Goal: Transaction & Acquisition: Purchase product/service

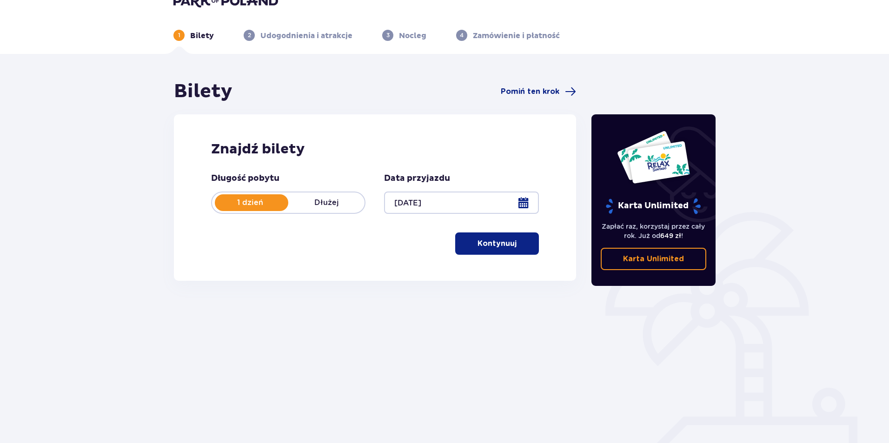
scroll to position [33, 0]
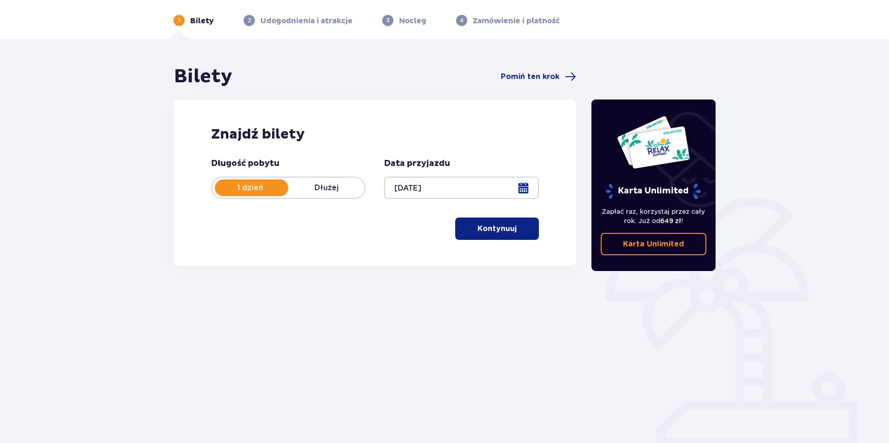
click at [495, 231] on p "Kontynuuj" at bounding box center [496, 229] width 39 height 10
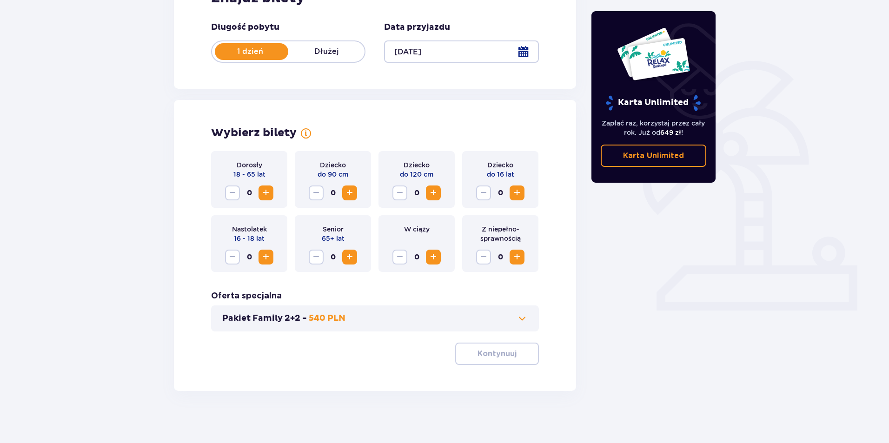
scroll to position [173, 0]
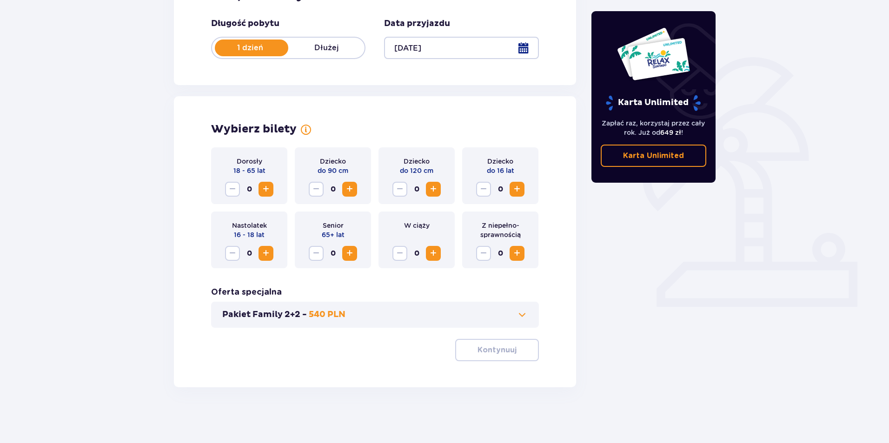
click at [269, 189] on span "Increase" at bounding box center [265, 189] width 11 height 11
click at [530, 317] on div "Pakiet Family 2+2 - 540 PLN" at bounding box center [375, 315] width 328 height 26
click at [502, 351] on p "Kontynuuj" at bounding box center [496, 350] width 39 height 10
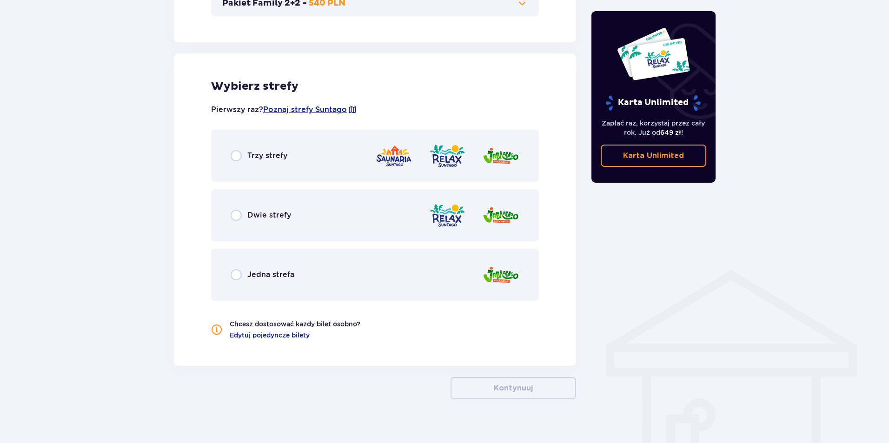
scroll to position [497, 0]
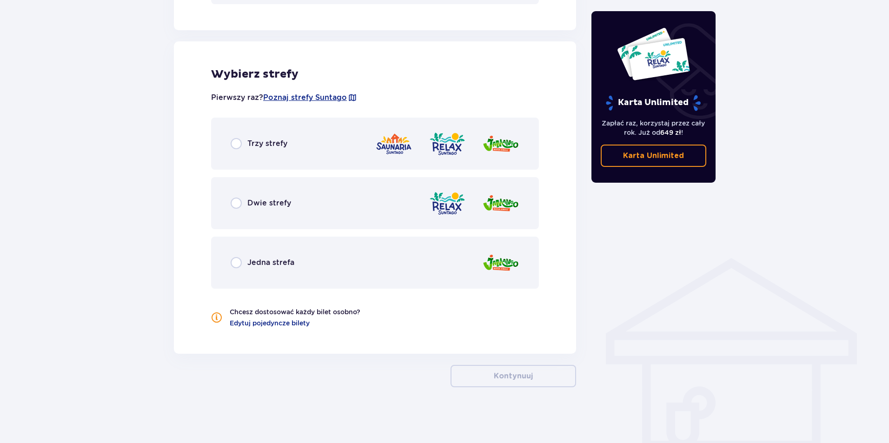
click at [291, 144] on div "Trzy strefy" at bounding box center [375, 144] width 328 height 52
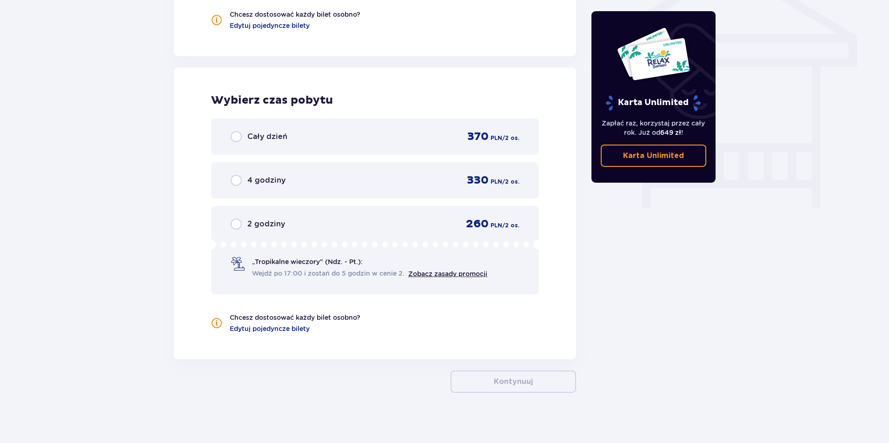
scroll to position [800, 0]
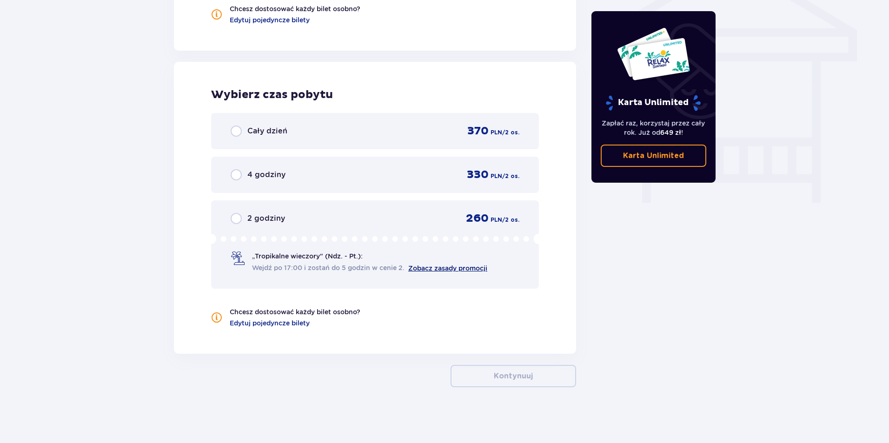
click at [430, 267] on link "Zobacz zasady promocji" at bounding box center [447, 267] width 79 height 7
click at [307, 268] on span "Wejdź po 17:00 i zostań do 5 godzin w cenie 2." at bounding box center [328, 267] width 152 height 9
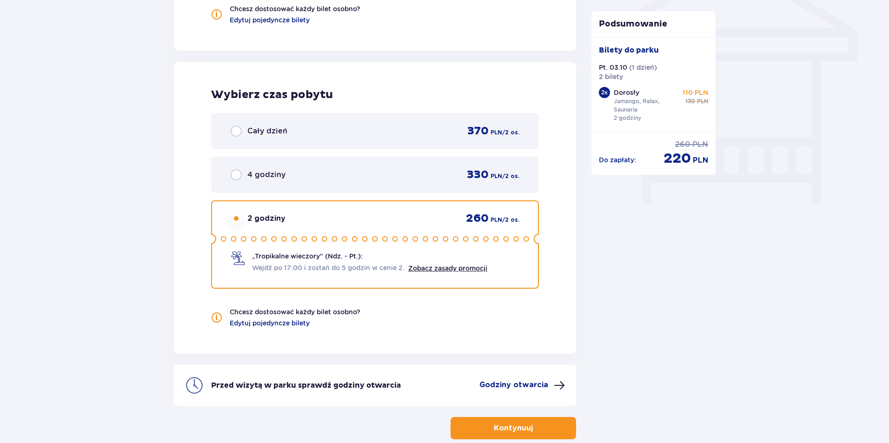
click at [402, 176] on div "4 godziny 330 PLN / 2 os." at bounding box center [375, 175] width 289 height 14
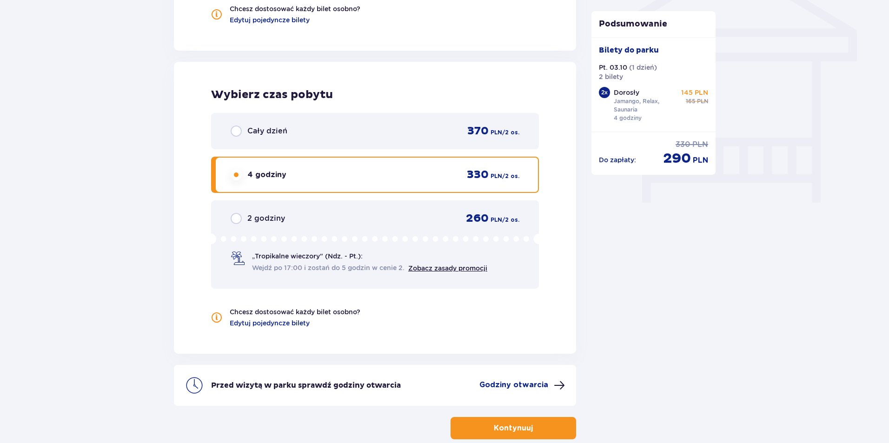
click at [387, 134] on div "Cały dzień 370 PLN / 2 os." at bounding box center [375, 131] width 289 height 14
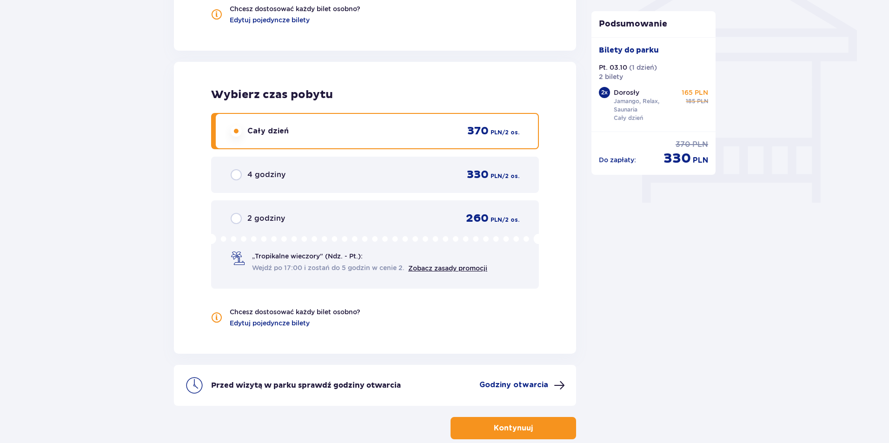
click at [367, 237] on icon at bounding box center [375, 239] width 328 height 10
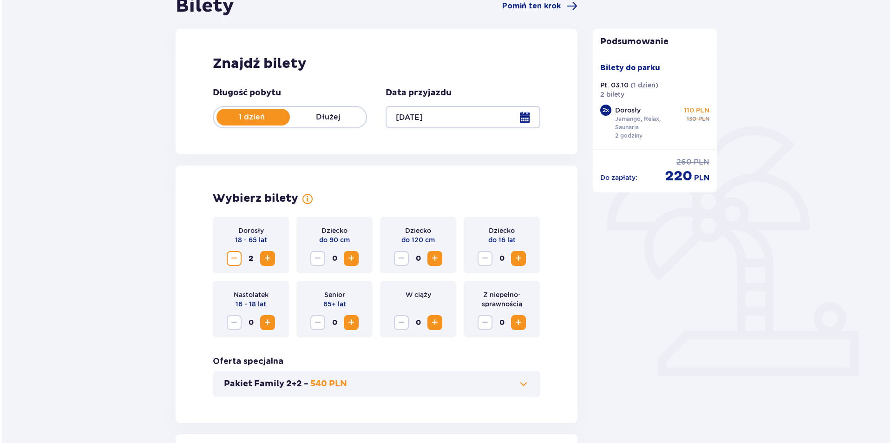
scroll to position [56, 0]
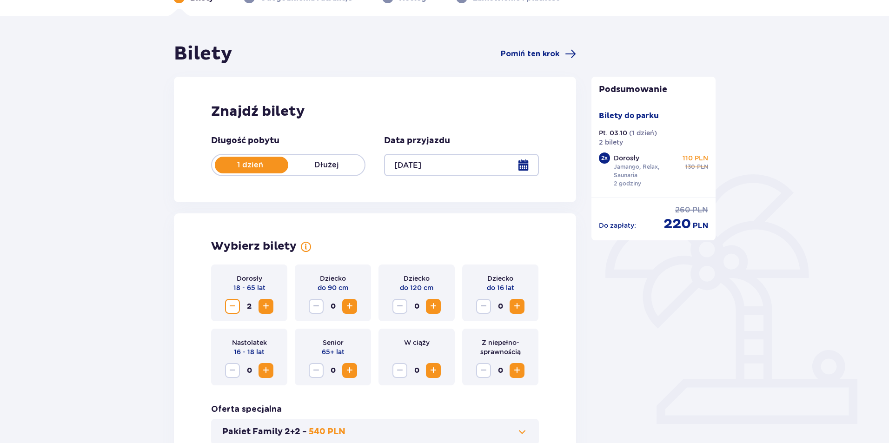
click at [526, 170] on div at bounding box center [461, 165] width 154 height 22
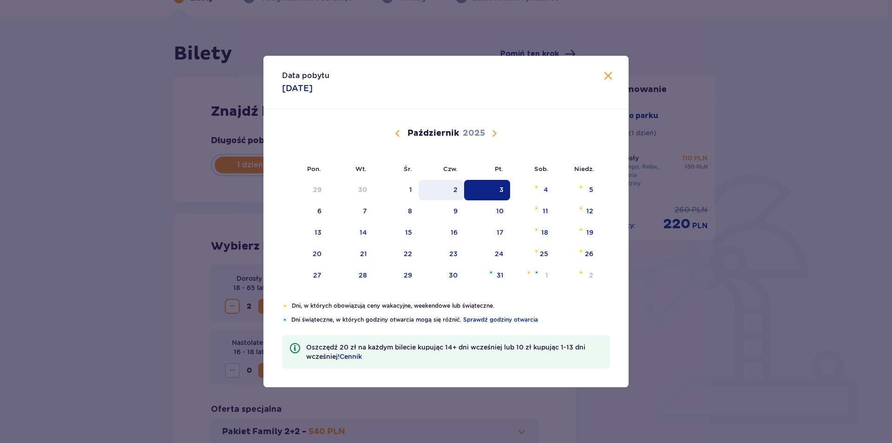
click at [448, 194] on div "2" at bounding box center [442, 190] width 46 height 20
type input "02.10.25"
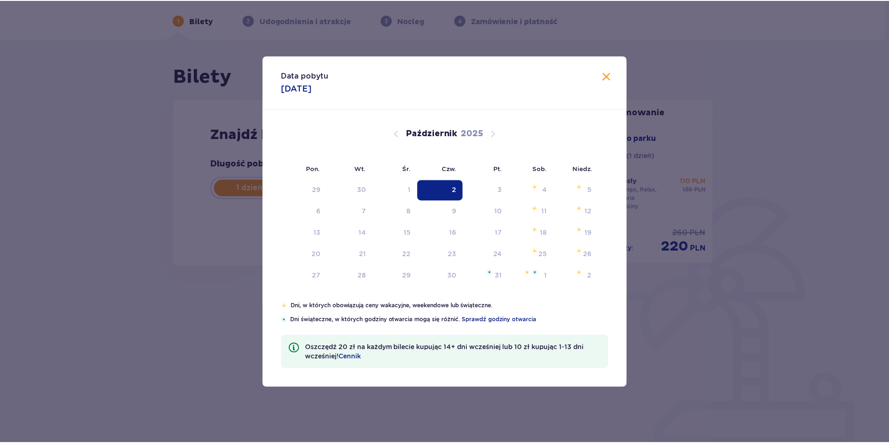
scroll to position [33, 0]
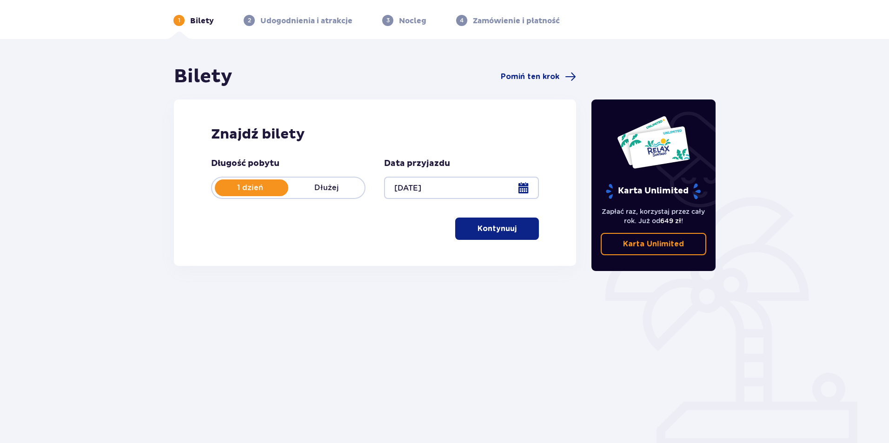
click at [509, 231] on button "Kontynuuj" at bounding box center [497, 229] width 84 height 22
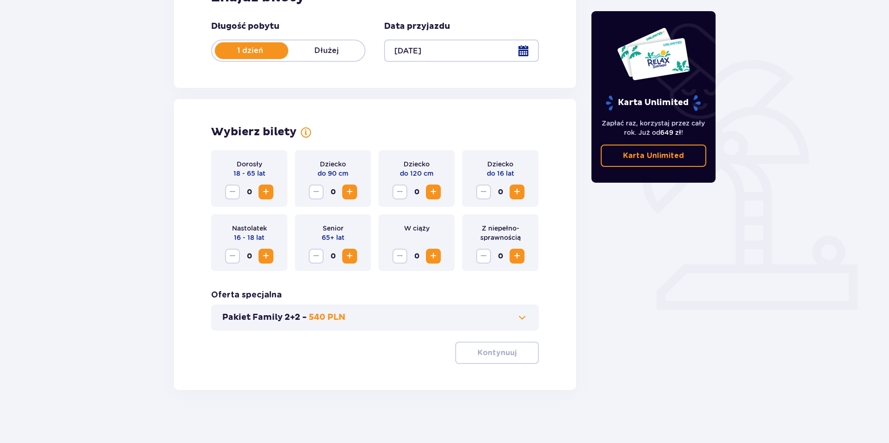
scroll to position [173, 0]
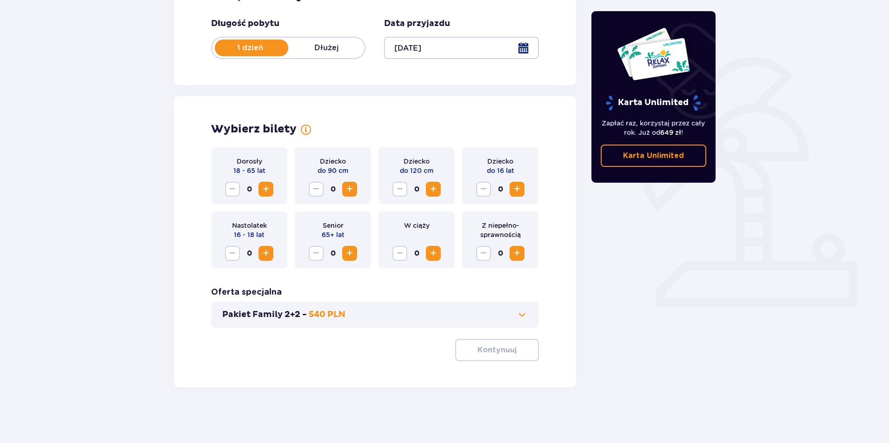
click at [271, 191] on span "Increase" at bounding box center [265, 189] width 11 height 11
click at [487, 346] on p "Kontynuuj" at bounding box center [496, 350] width 39 height 10
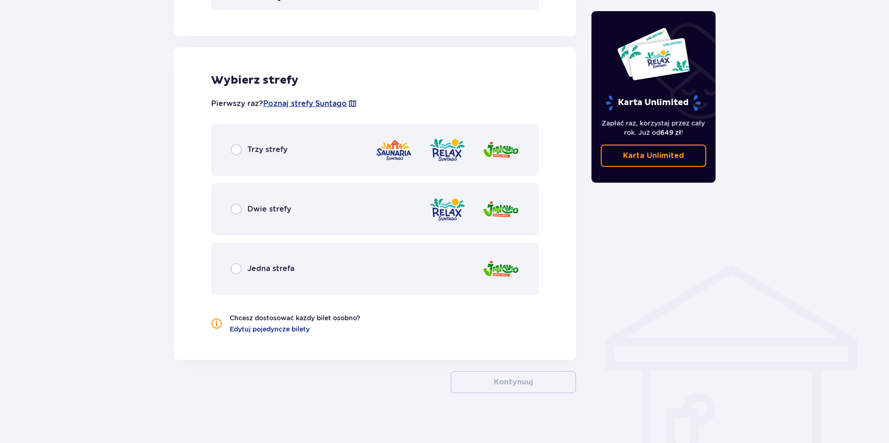
scroll to position [497, 0]
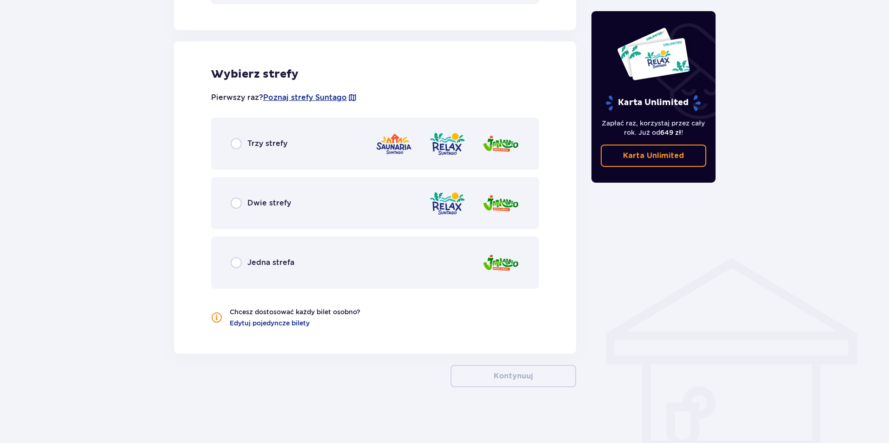
click at [345, 148] on div "Trzy strefy" at bounding box center [375, 144] width 328 height 52
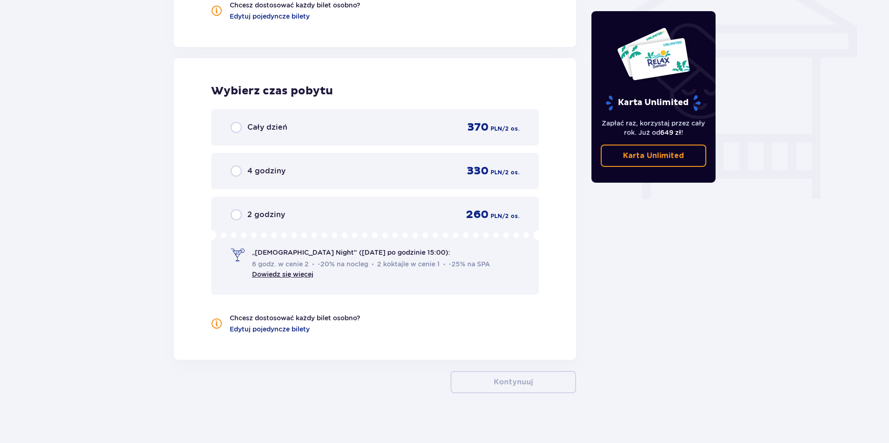
scroll to position [810, 0]
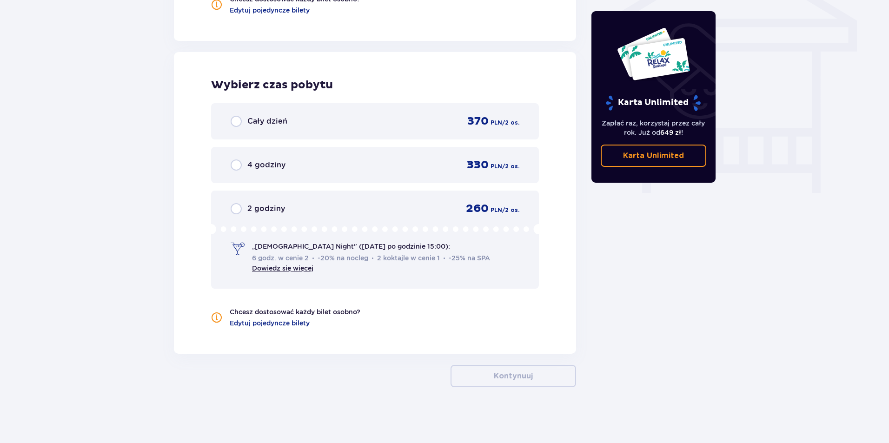
click at [334, 217] on div "2 godziny 260 PLN / 2 os. „Ladies Night" (czwartek po godzinie 15:00): 6 godz. …" at bounding box center [375, 240] width 328 height 98
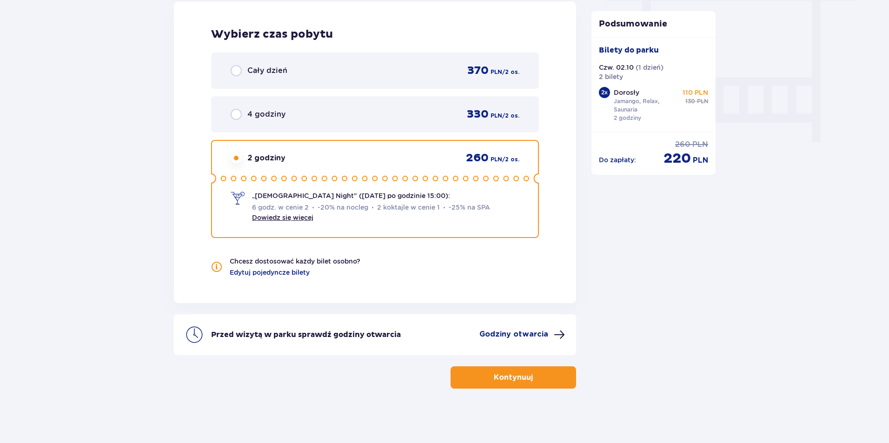
scroll to position [862, 0]
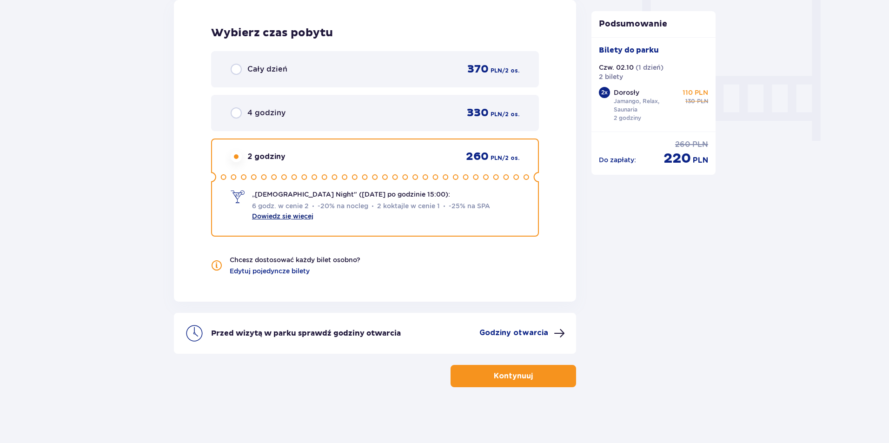
click at [306, 216] on link "Dowiedz się więcej" at bounding box center [282, 215] width 61 height 7
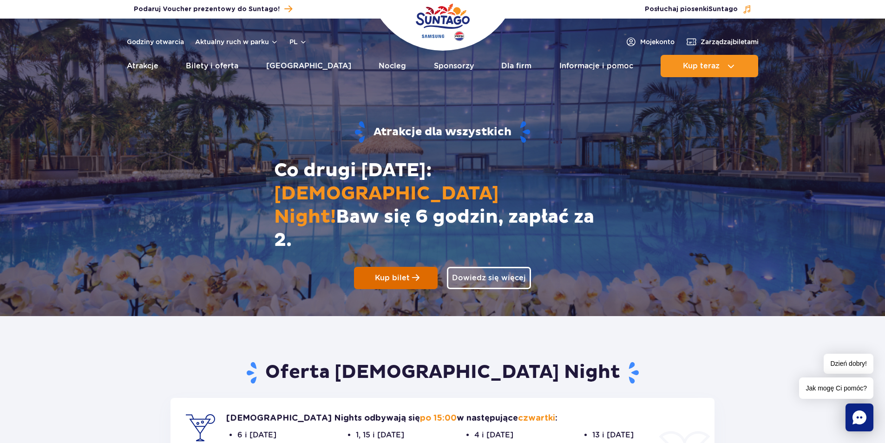
click at [399, 273] on span "Kup bilet" at bounding box center [392, 278] width 35 height 10
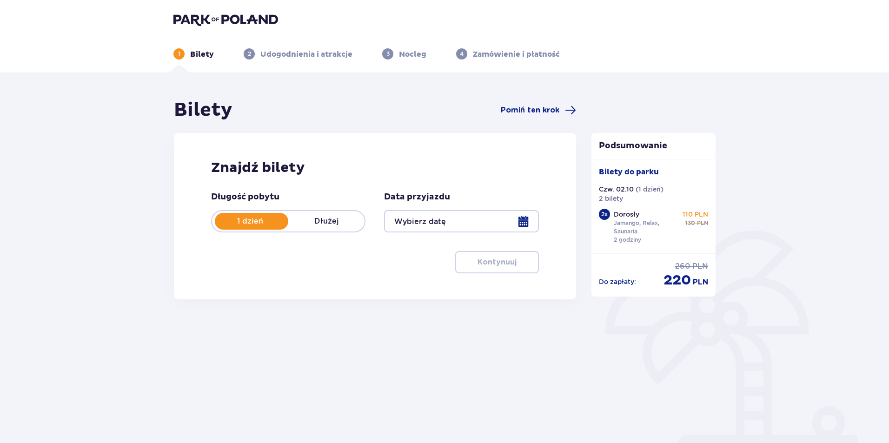
type input "[DATE]"
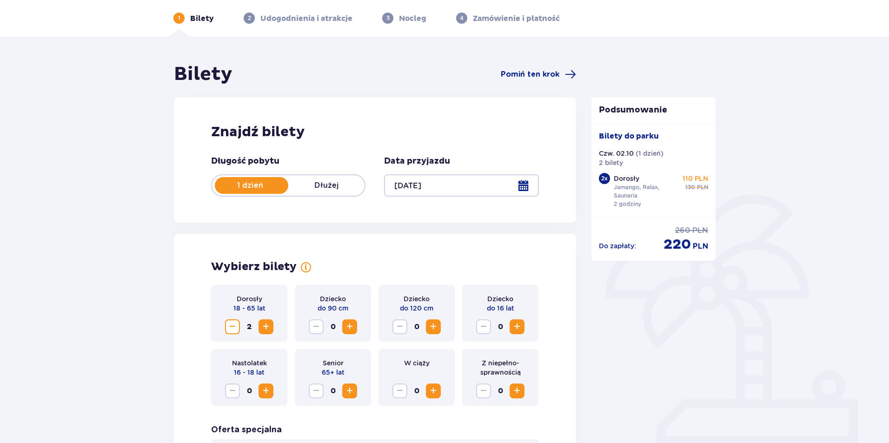
scroll to position [93, 0]
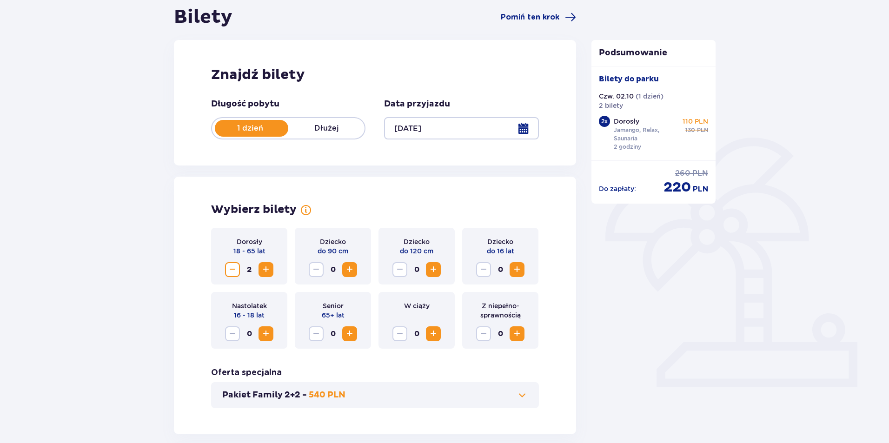
click at [266, 268] on span "Increase" at bounding box center [265, 269] width 11 height 11
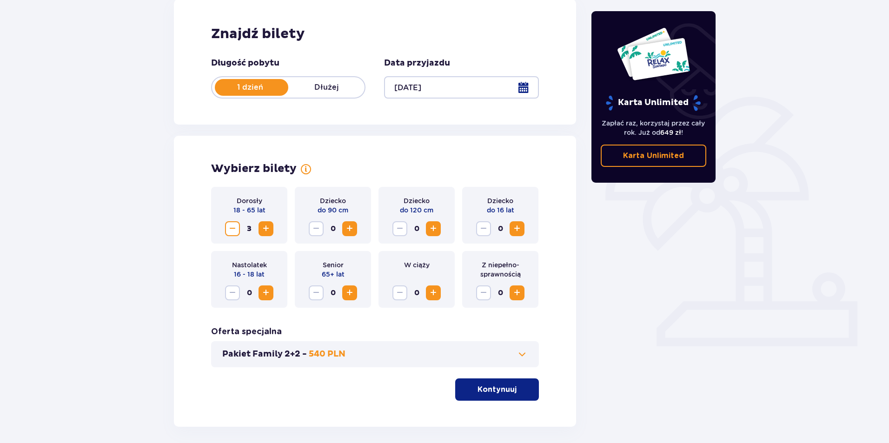
scroll to position [173, 0]
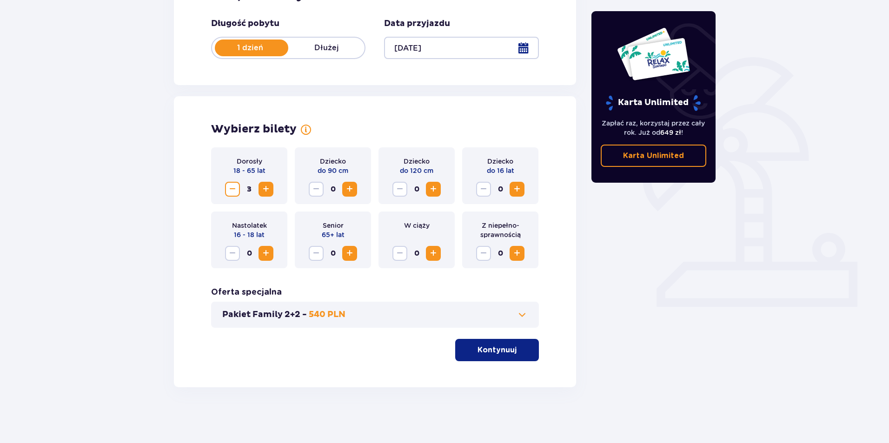
click at [514, 350] on span "button" at bounding box center [518, 349] width 11 height 11
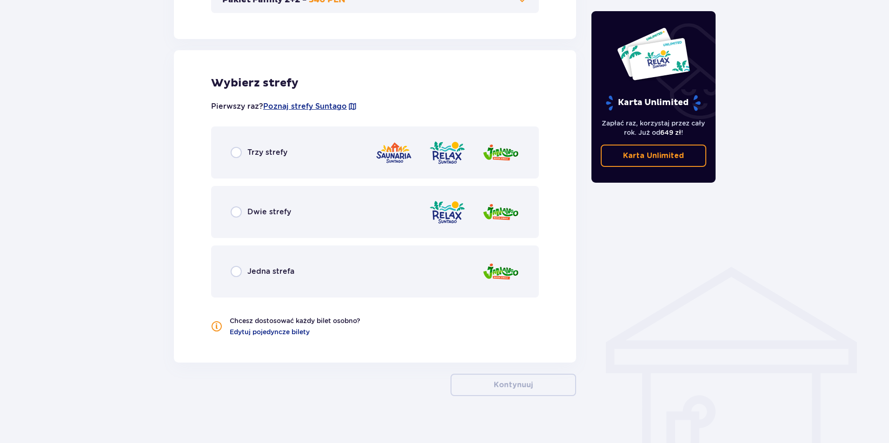
scroll to position [497, 0]
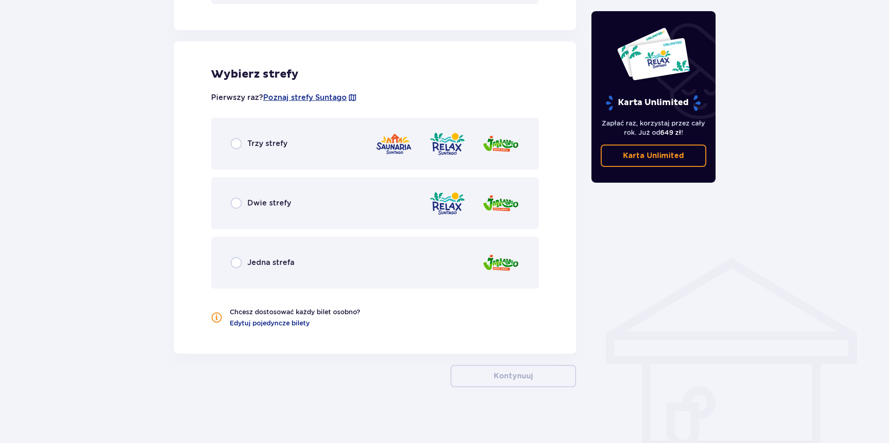
click at [309, 152] on div "Trzy strefy" at bounding box center [375, 144] width 328 height 52
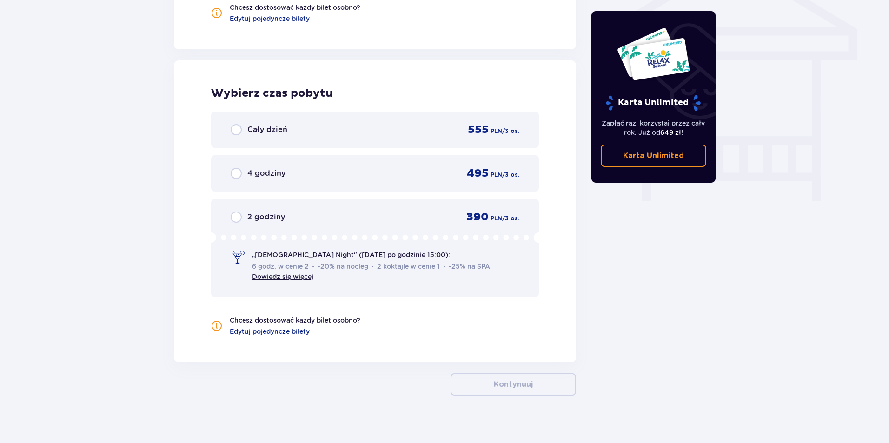
scroll to position [810, 0]
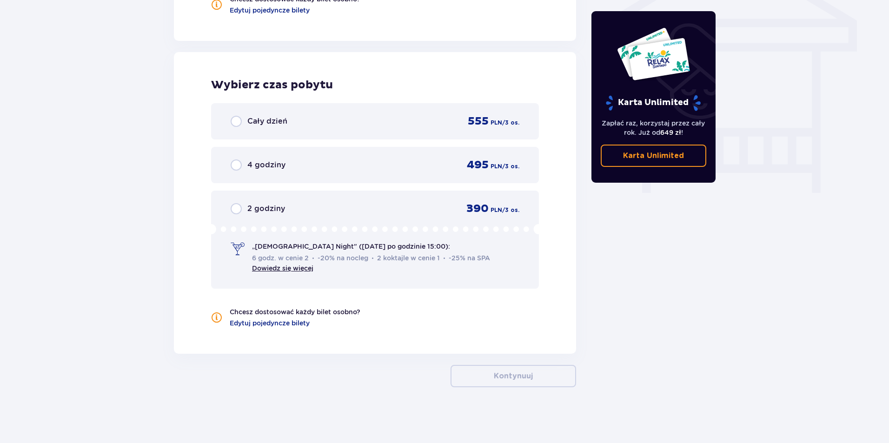
click at [403, 215] on div "2 godziny 390 PLN / 3 os." at bounding box center [375, 209] width 289 height 14
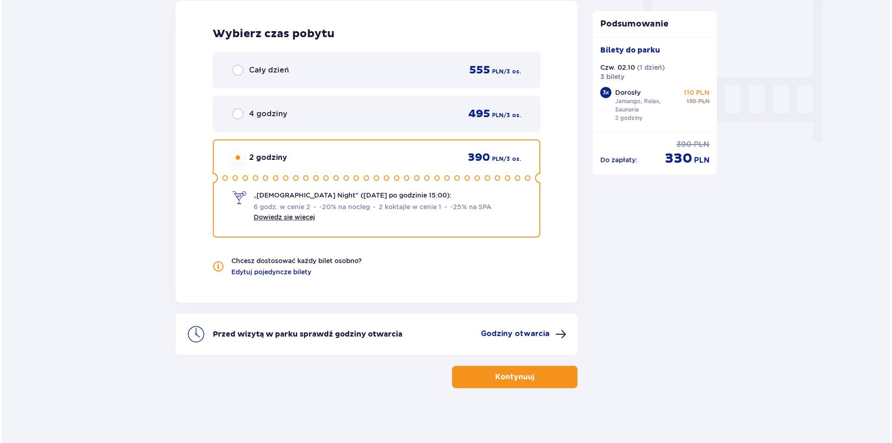
scroll to position [862, 0]
click at [523, 335] on p "Godziny otwarcia" at bounding box center [513, 333] width 69 height 10
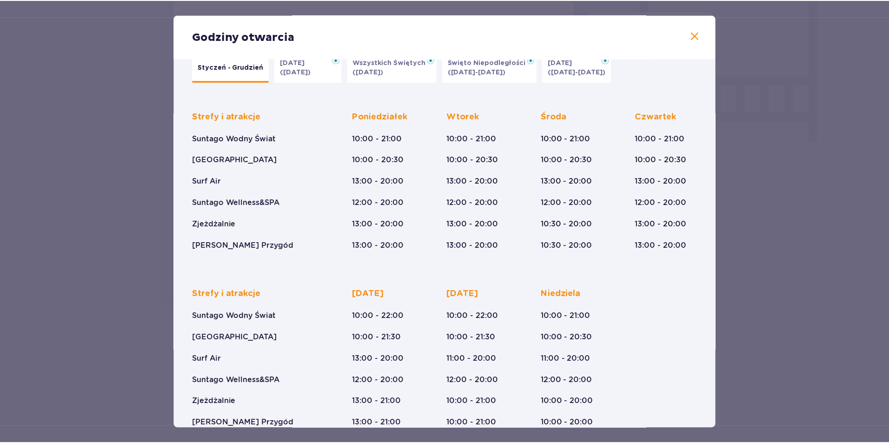
scroll to position [40, 0]
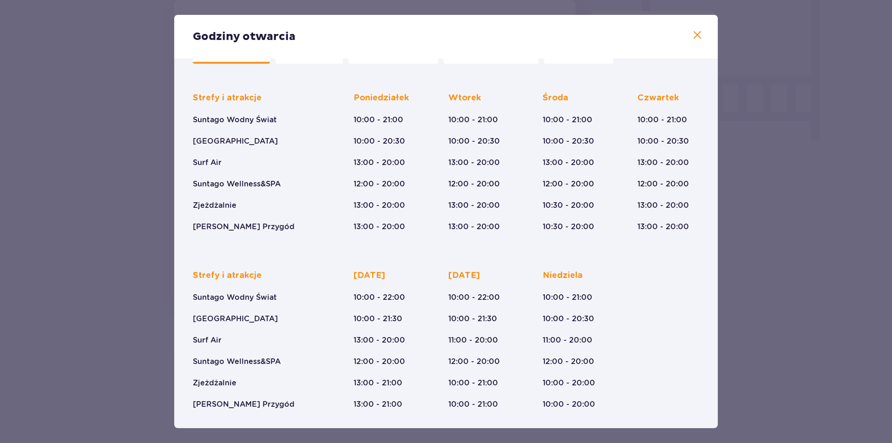
click at [694, 38] on span at bounding box center [697, 35] width 11 height 11
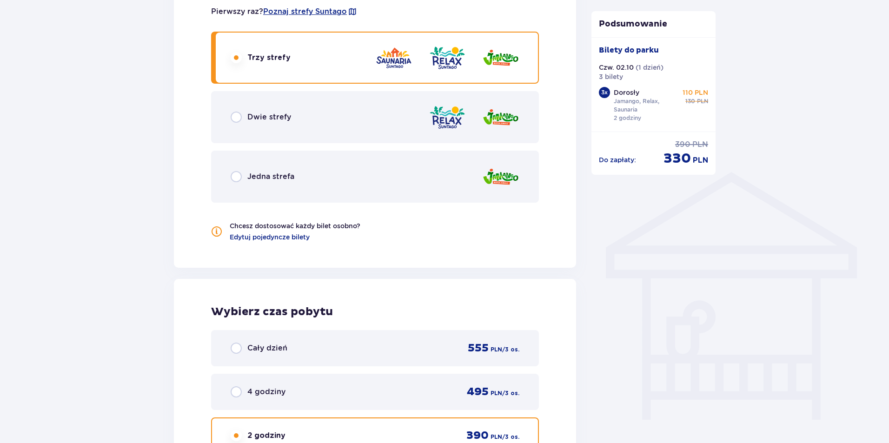
scroll to position [629, 0]
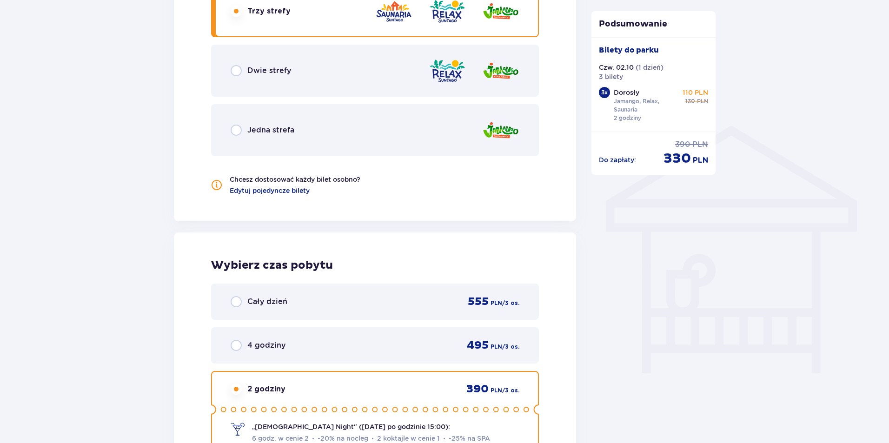
click at [888, 226] on div "Bilety Pomiń ten krok Znajdź bilety Długość pobytu 1 dzień Dłużej Data przyjazd…" at bounding box center [444, 59] width 889 height 1232
click at [402, 74] on div "Dwie strefy" at bounding box center [375, 71] width 328 height 52
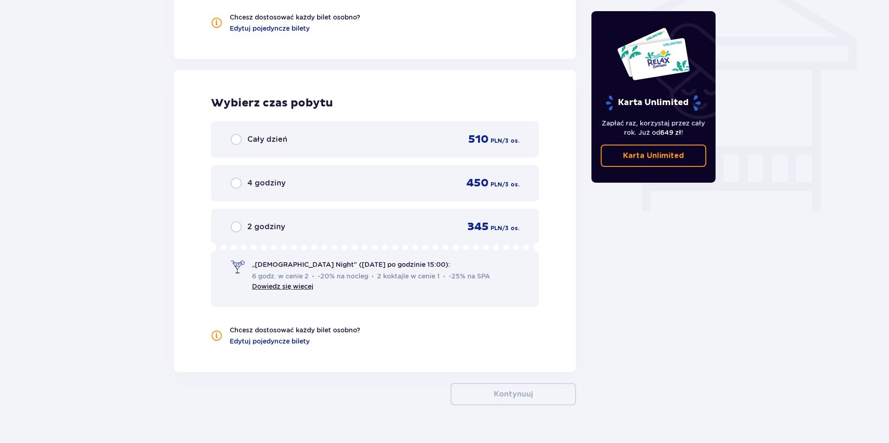
scroll to position [810, 0]
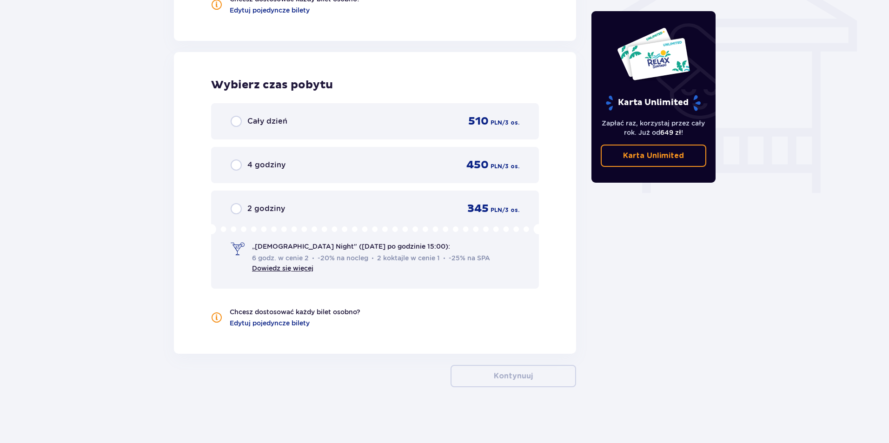
click at [270, 210] on p "2 godziny" at bounding box center [266, 209] width 38 height 10
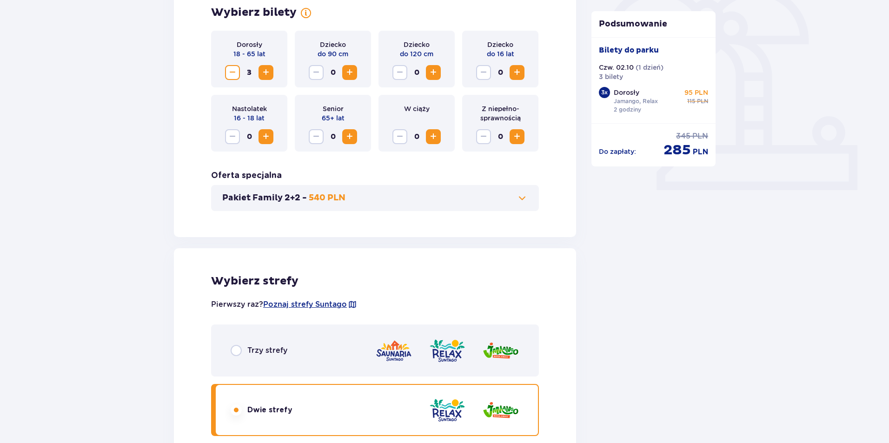
scroll to position [862, 0]
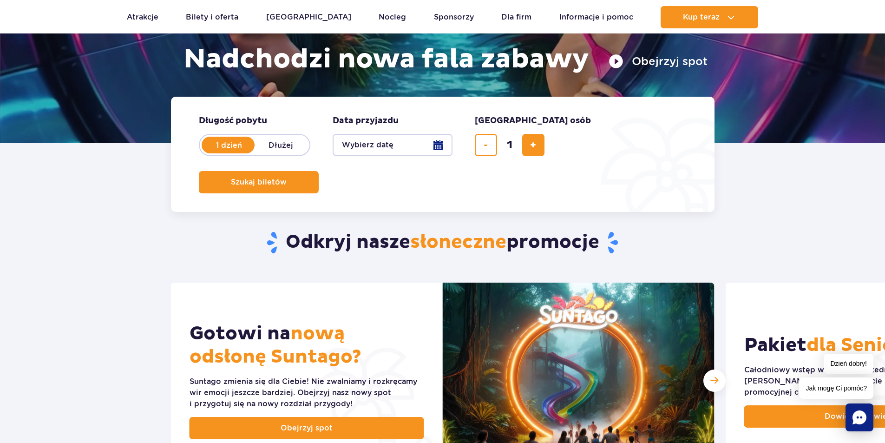
scroll to position [279, 0]
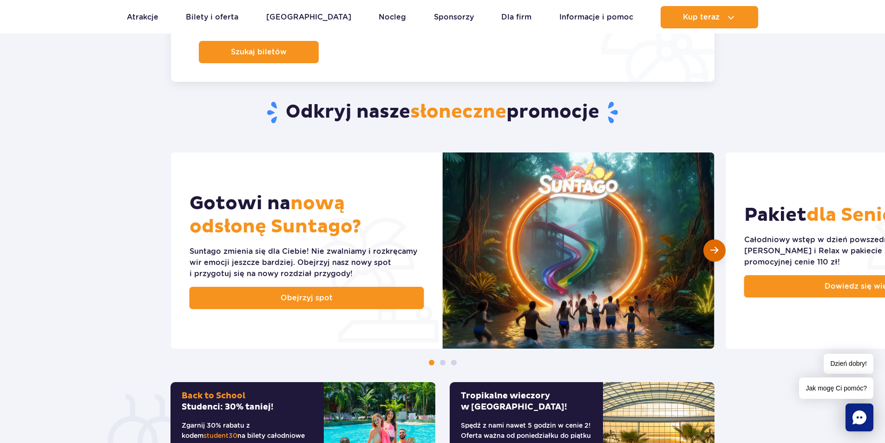
click at [719, 255] on div "Następny slajd" at bounding box center [715, 250] width 22 height 22
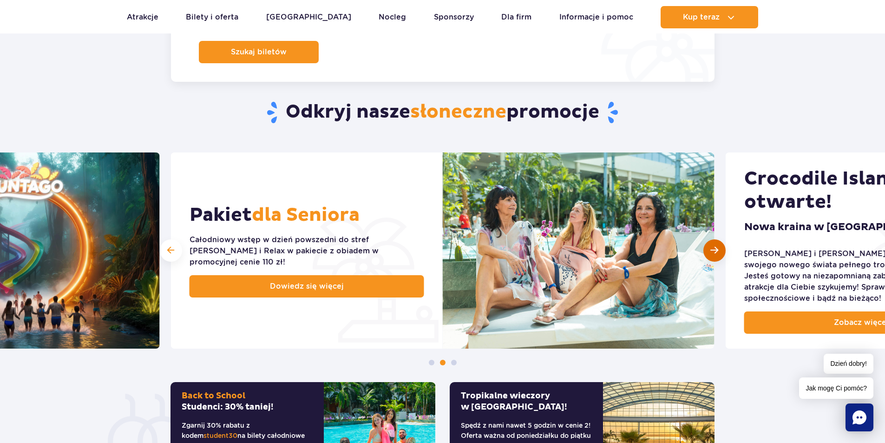
click at [719, 255] on div "Następny slajd" at bounding box center [715, 250] width 22 height 22
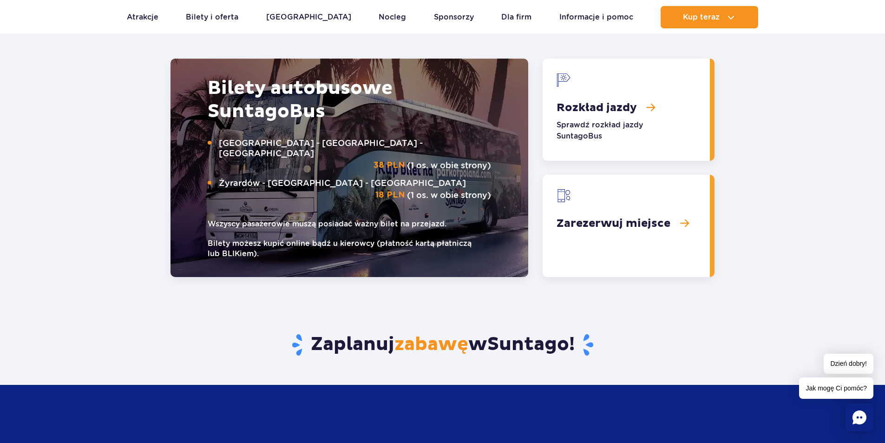
scroll to position [1162, 0]
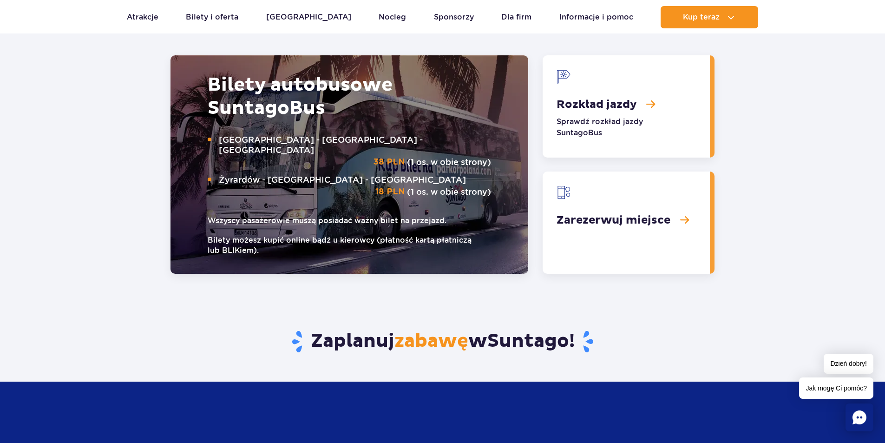
click at [625, 112] on link "Rozkład jazdy" at bounding box center [626, 106] width 167 height 102
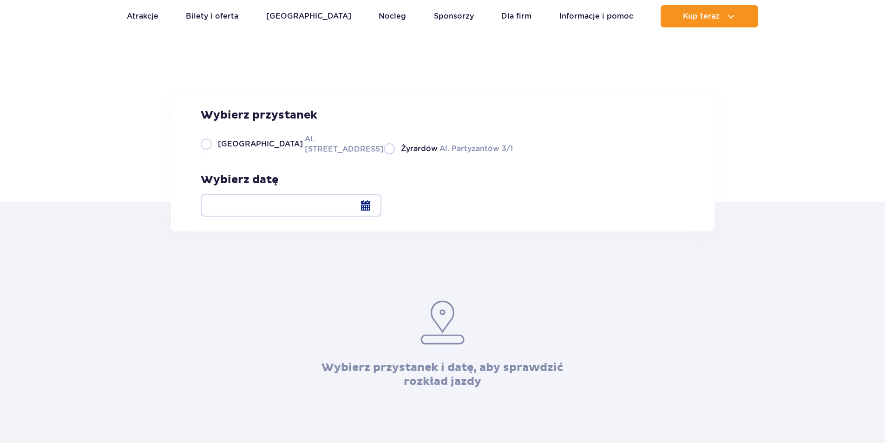
scroll to position [93, 0]
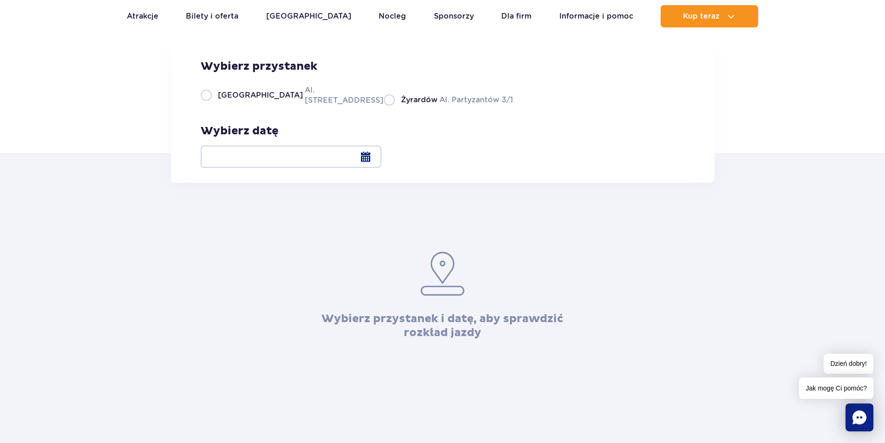
click at [270, 106] on label "Warszawa Al. Jerozolimskie 56" at bounding box center [287, 95] width 172 height 21
click at [211, 106] on input "Warszawa Al. Jerozolimskie 56" at bounding box center [206, 105] width 10 height 2
radio input "true"
click at [382, 160] on div at bounding box center [291, 156] width 181 height 22
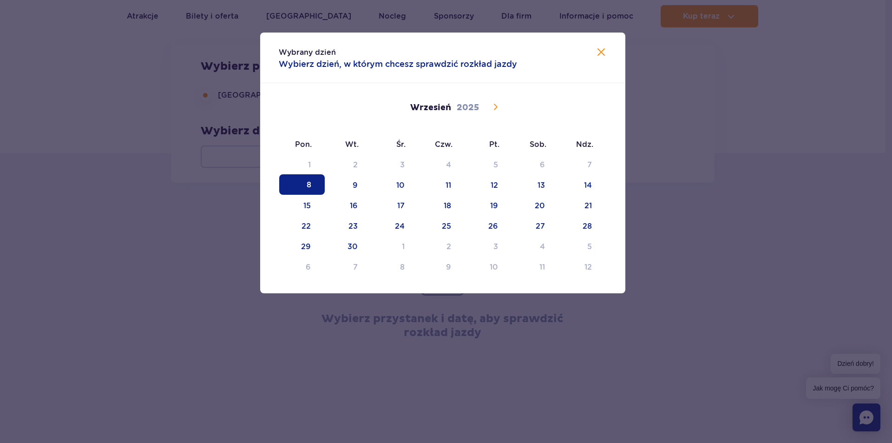
click at [501, 106] on icon at bounding box center [495, 106] width 11 height 11
click at [460, 164] on span "2" at bounding box center [443, 164] width 46 height 20
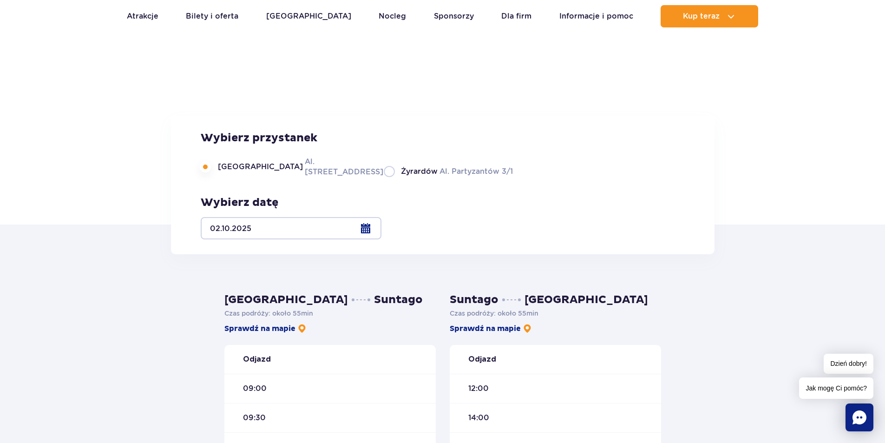
scroll to position [0, 0]
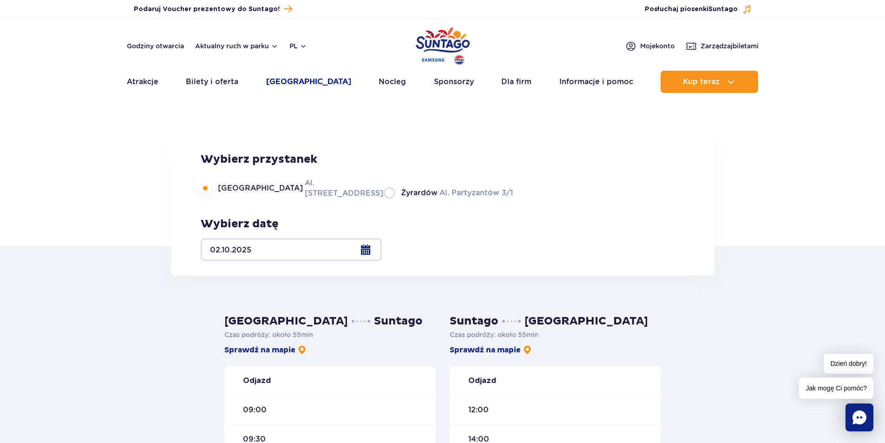
click at [301, 83] on link "[GEOGRAPHIC_DATA]" at bounding box center [308, 82] width 85 height 22
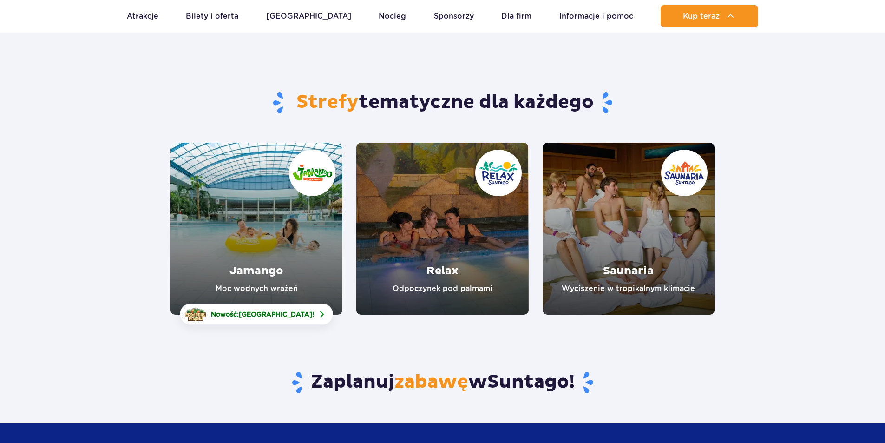
scroll to position [46, 0]
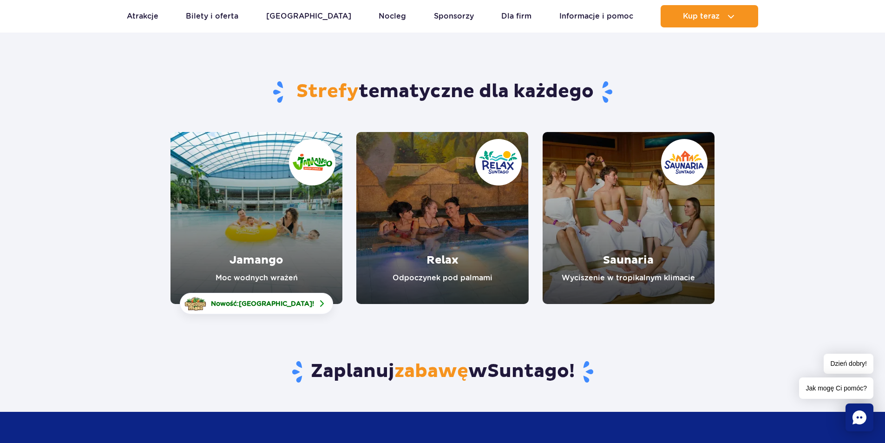
click at [658, 256] on link "Saunaria" at bounding box center [629, 218] width 172 height 172
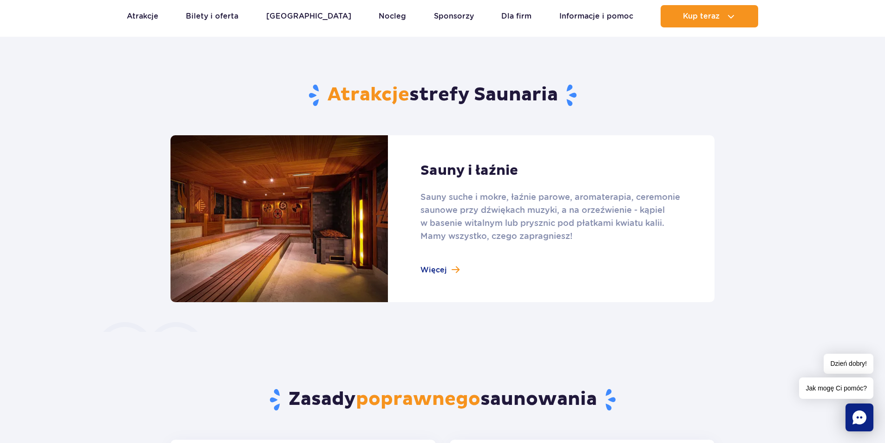
scroll to position [465, 0]
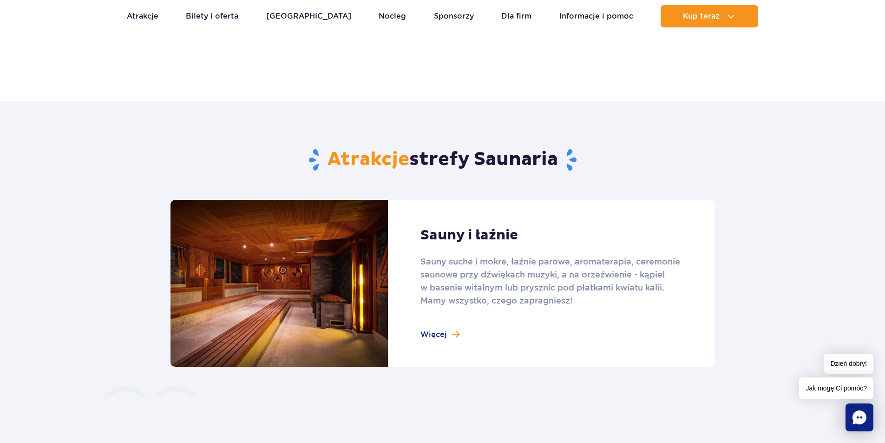
click at [442, 335] on link at bounding box center [443, 283] width 544 height 167
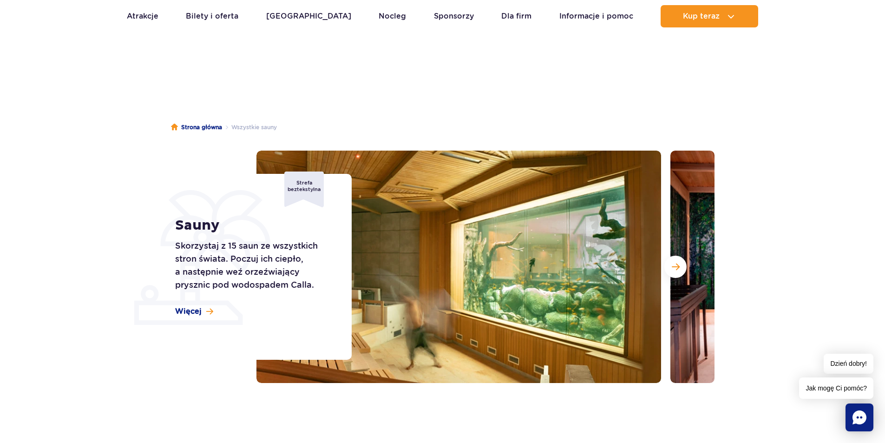
scroll to position [46, 0]
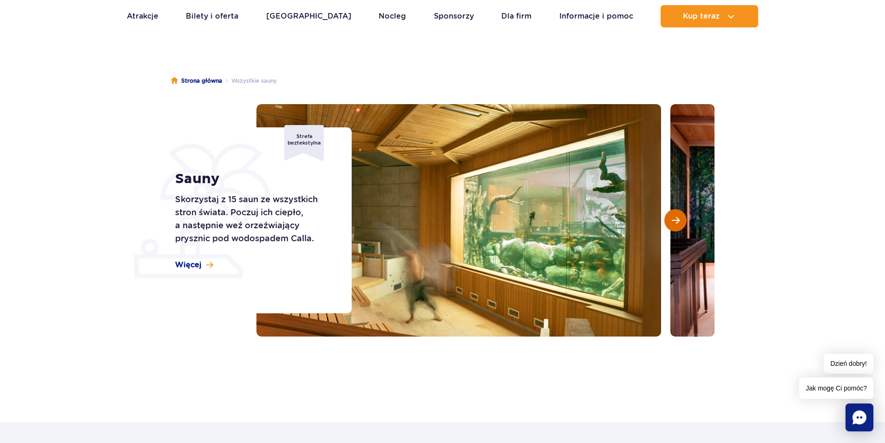
click at [678, 221] on span "Następny slajd" at bounding box center [676, 220] width 8 height 8
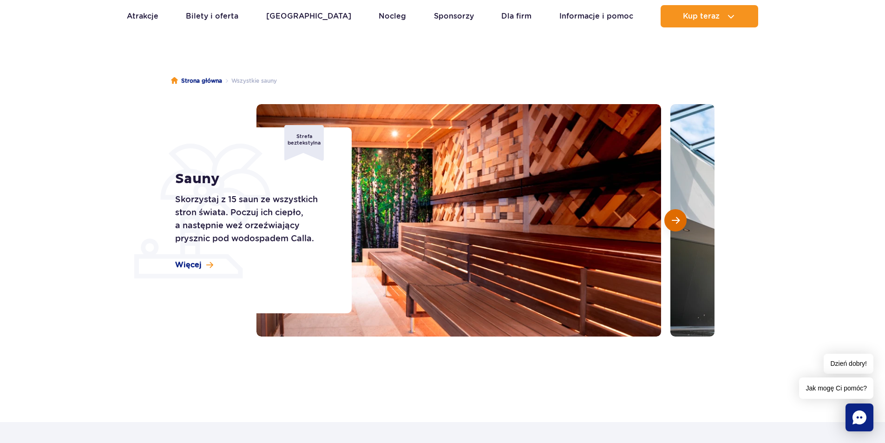
click at [678, 221] on span "Następny slajd" at bounding box center [676, 220] width 8 height 8
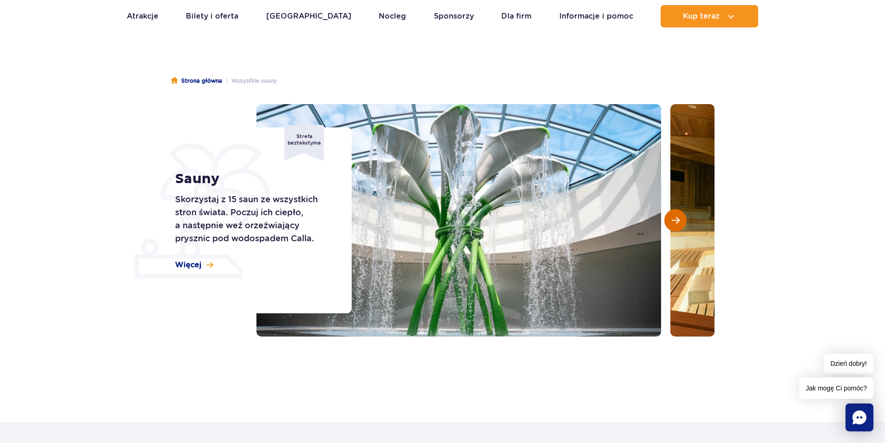
click at [678, 221] on span "Następny slajd" at bounding box center [676, 220] width 8 height 8
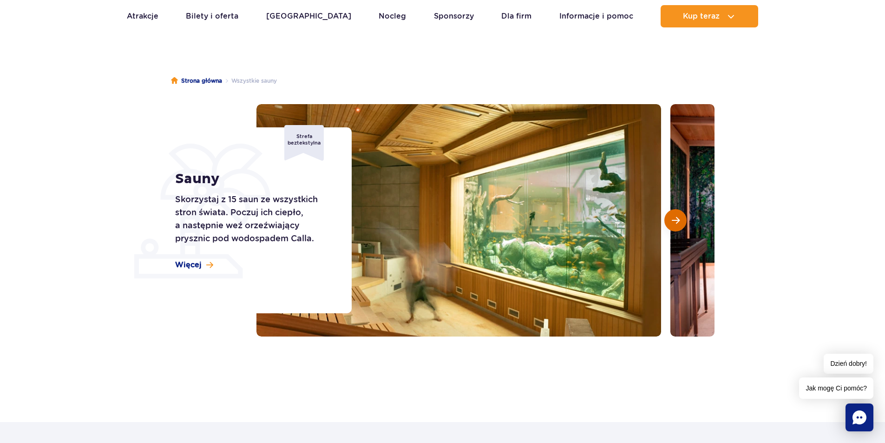
click at [678, 221] on span "Następny slajd" at bounding box center [676, 220] width 8 height 8
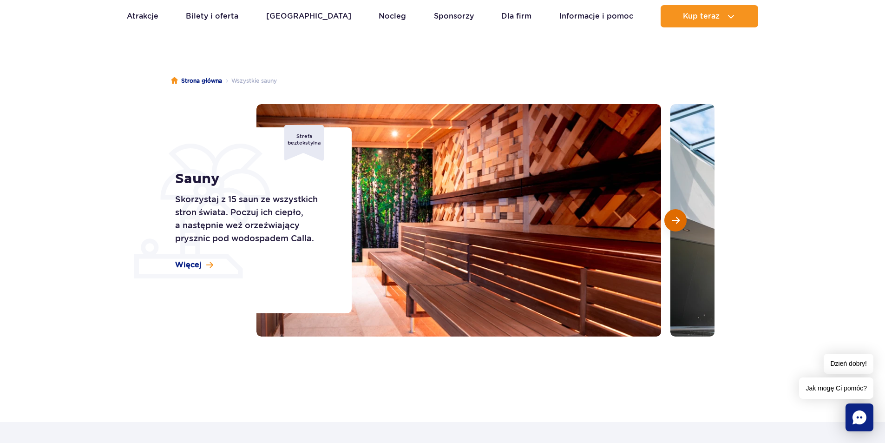
click at [678, 221] on span "Następny slajd" at bounding box center [676, 220] width 8 height 8
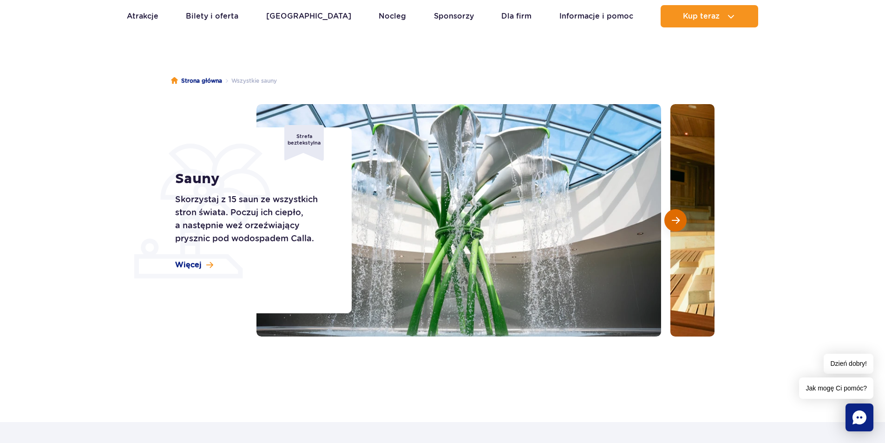
click at [678, 221] on span "Następny slajd" at bounding box center [676, 220] width 8 height 8
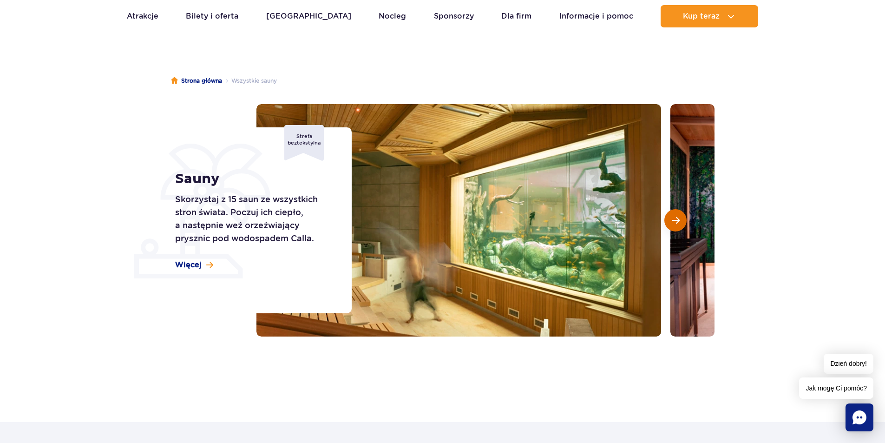
click at [678, 221] on span "Następny slajd" at bounding box center [676, 220] width 8 height 8
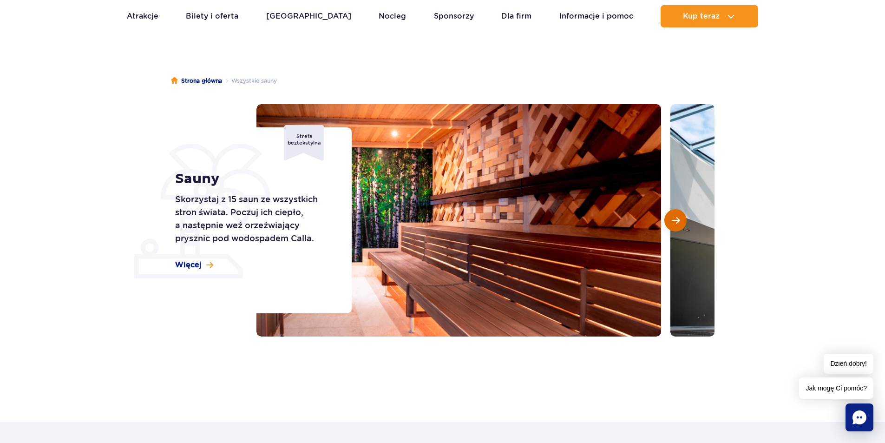
click at [678, 221] on span "Następny slajd" at bounding box center [676, 220] width 8 height 8
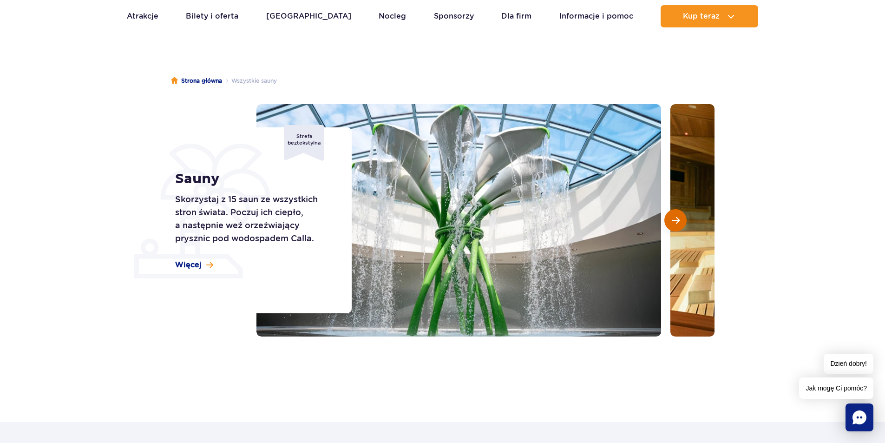
click at [678, 221] on span "Następny slajd" at bounding box center [676, 220] width 8 height 8
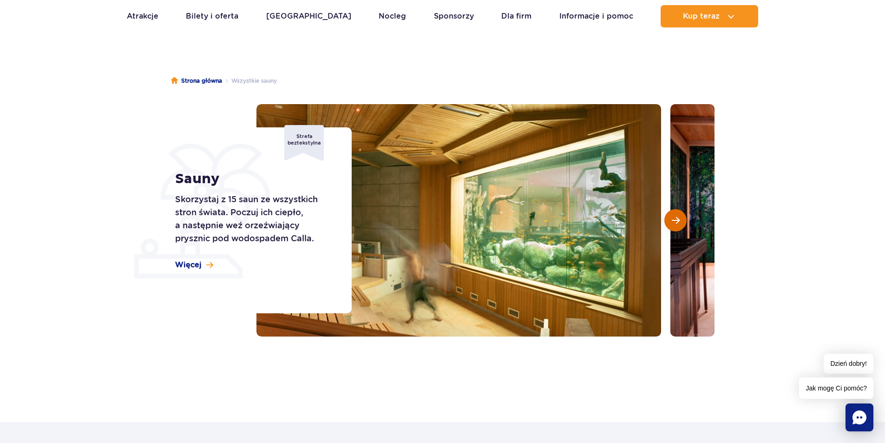
click at [678, 221] on span "Następny slajd" at bounding box center [676, 220] width 8 height 8
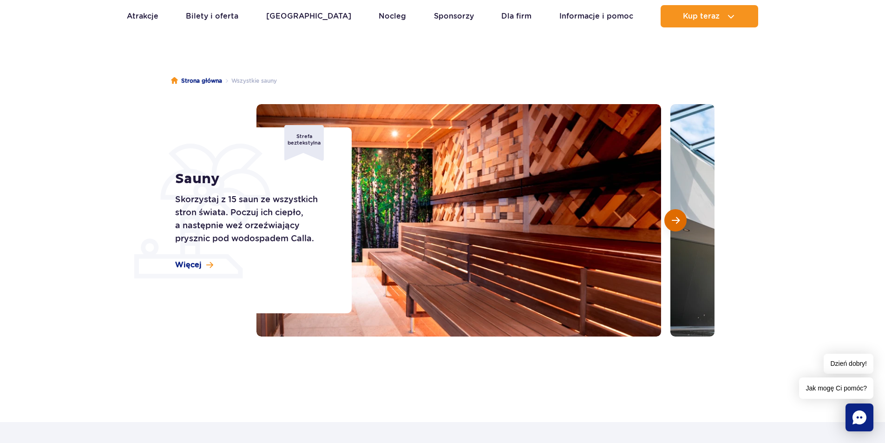
click at [678, 221] on span "Następny slajd" at bounding box center [676, 220] width 8 height 8
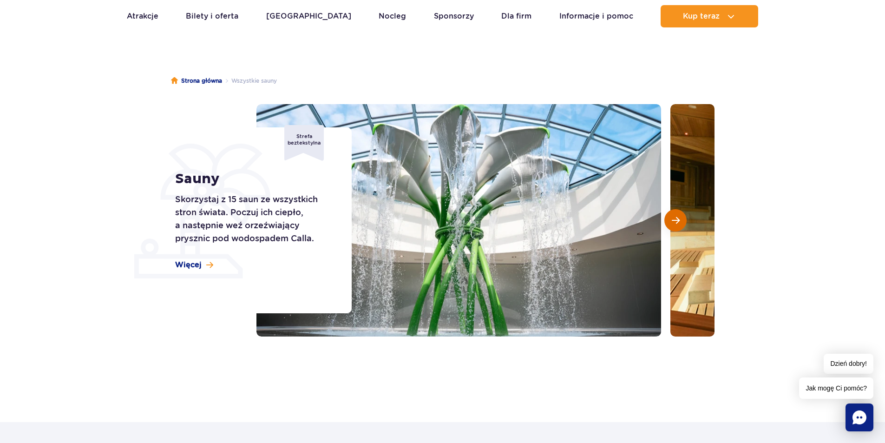
click at [666, 226] on button "Następny slajd" at bounding box center [676, 220] width 22 height 22
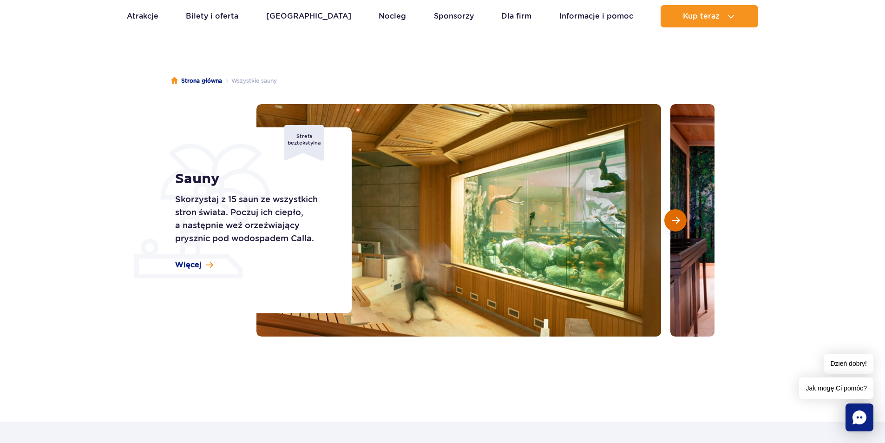
click at [666, 226] on button "Następny slajd" at bounding box center [676, 220] width 22 height 22
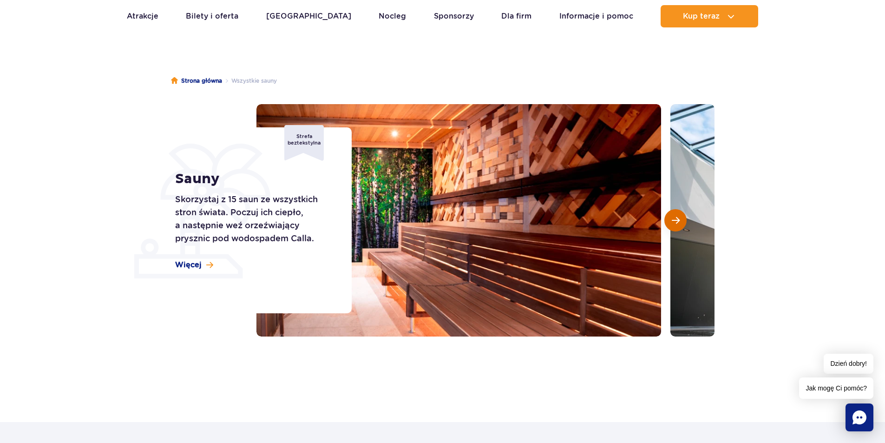
click at [666, 226] on button "Następny slajd" at bounding box center [676, 220] width 22 height 22
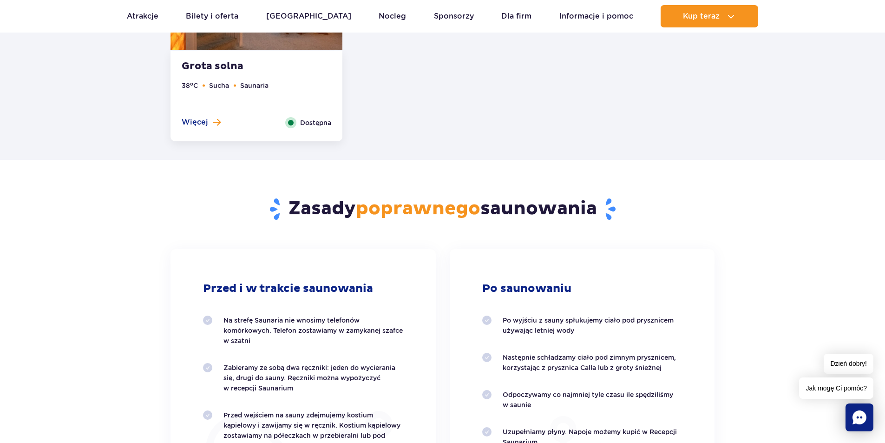
scroll to position [1441, 0]
